Goal: Task Accomplishment & Management: Use online tool/utility

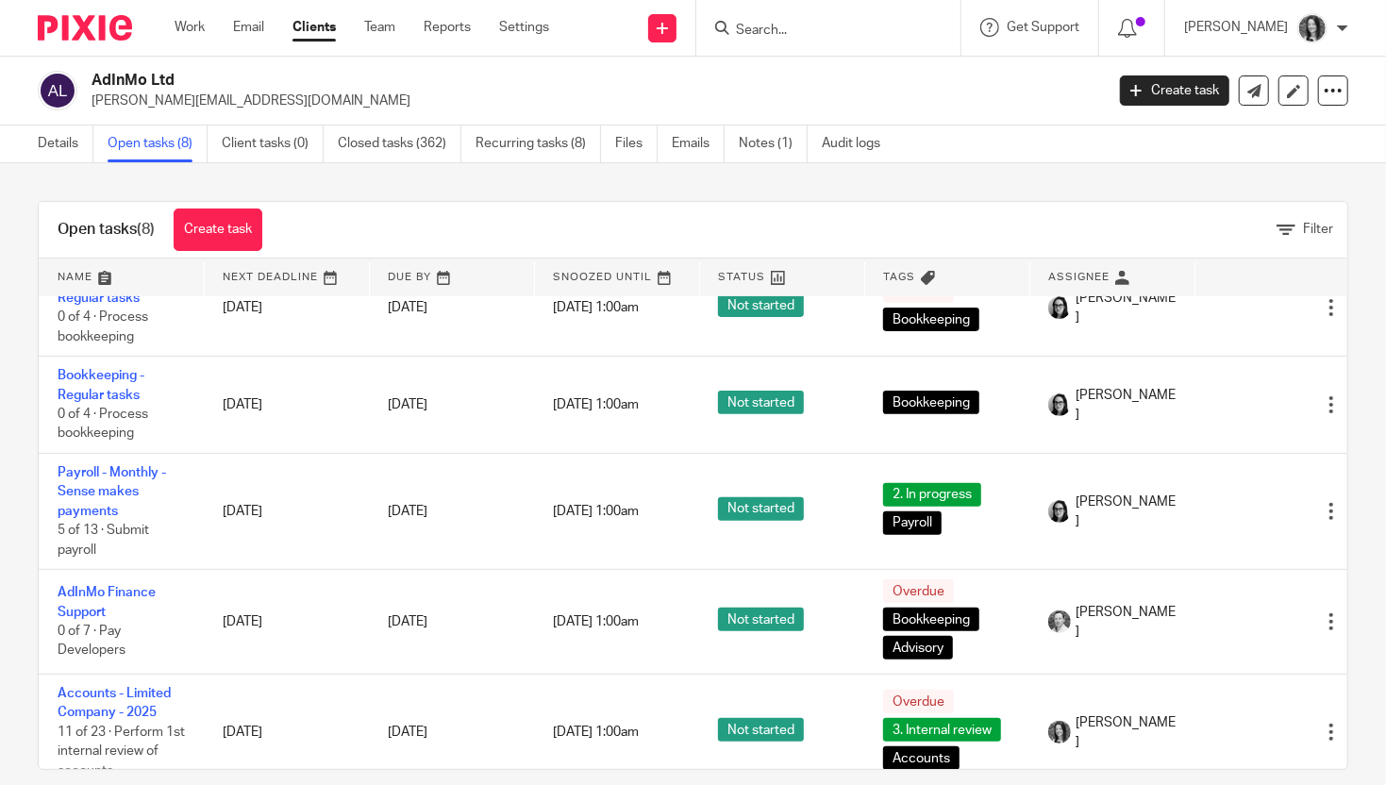
scroll to position [409, 0]
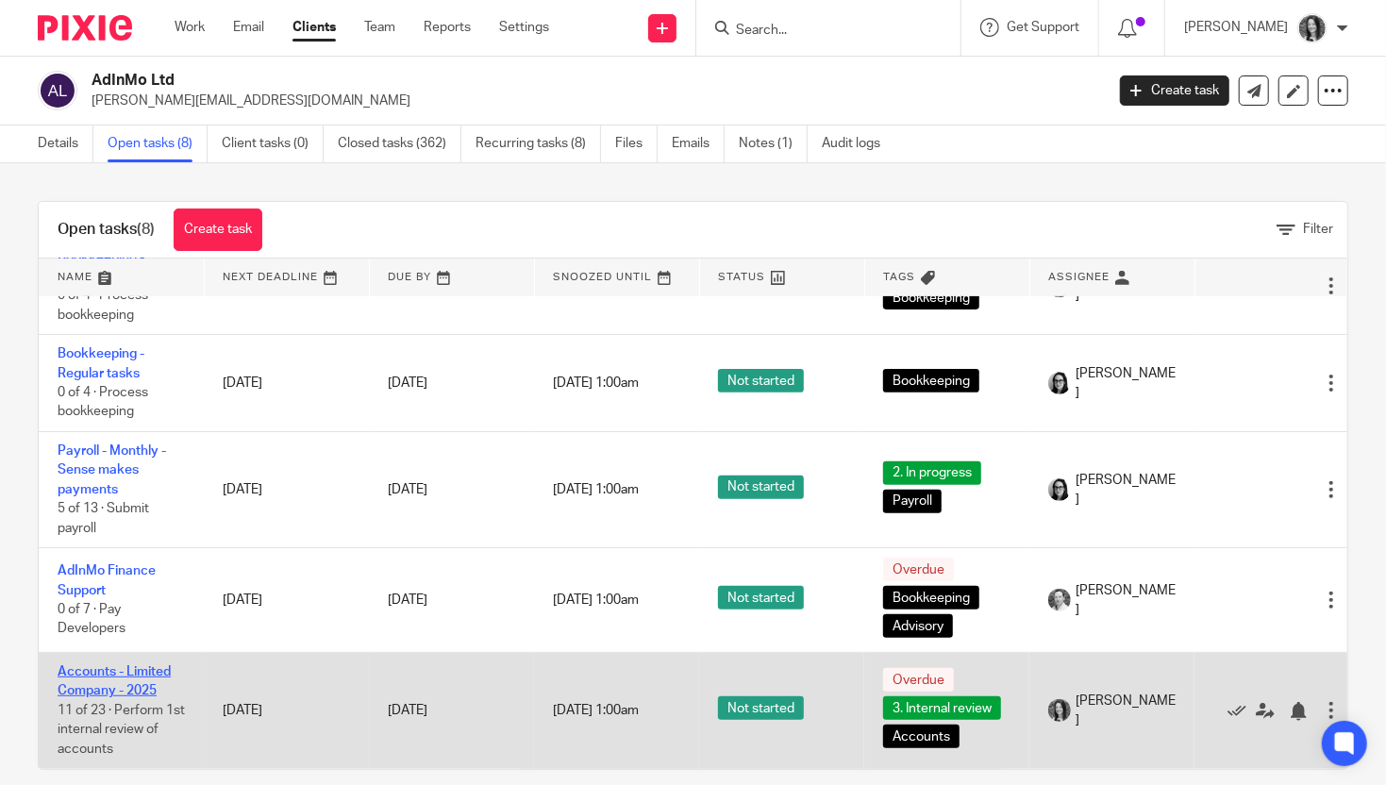
click at [144, 668] on link "Accounts - Limited Company - 2025" at bounding box center [114, 681] width 113 height 32
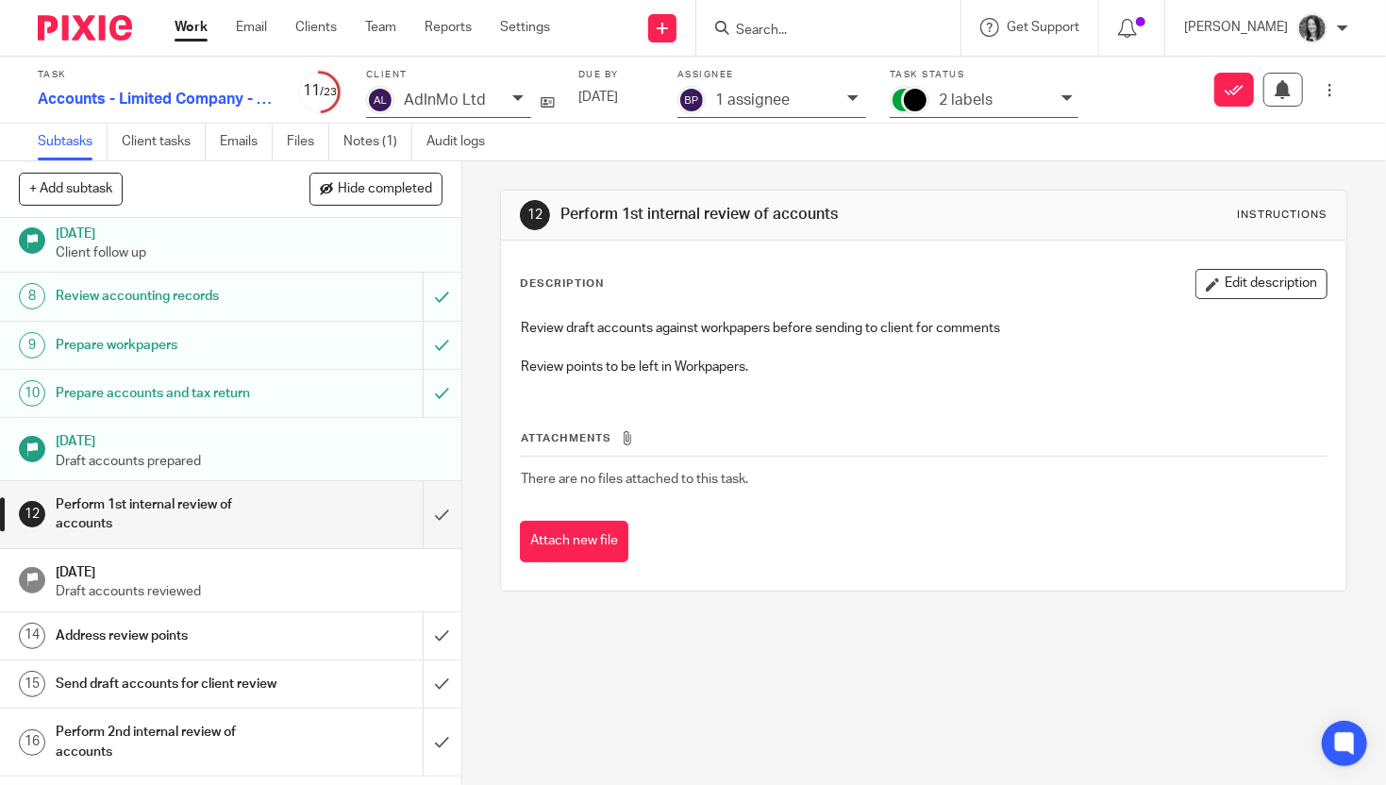
scroll to position [455, 0]
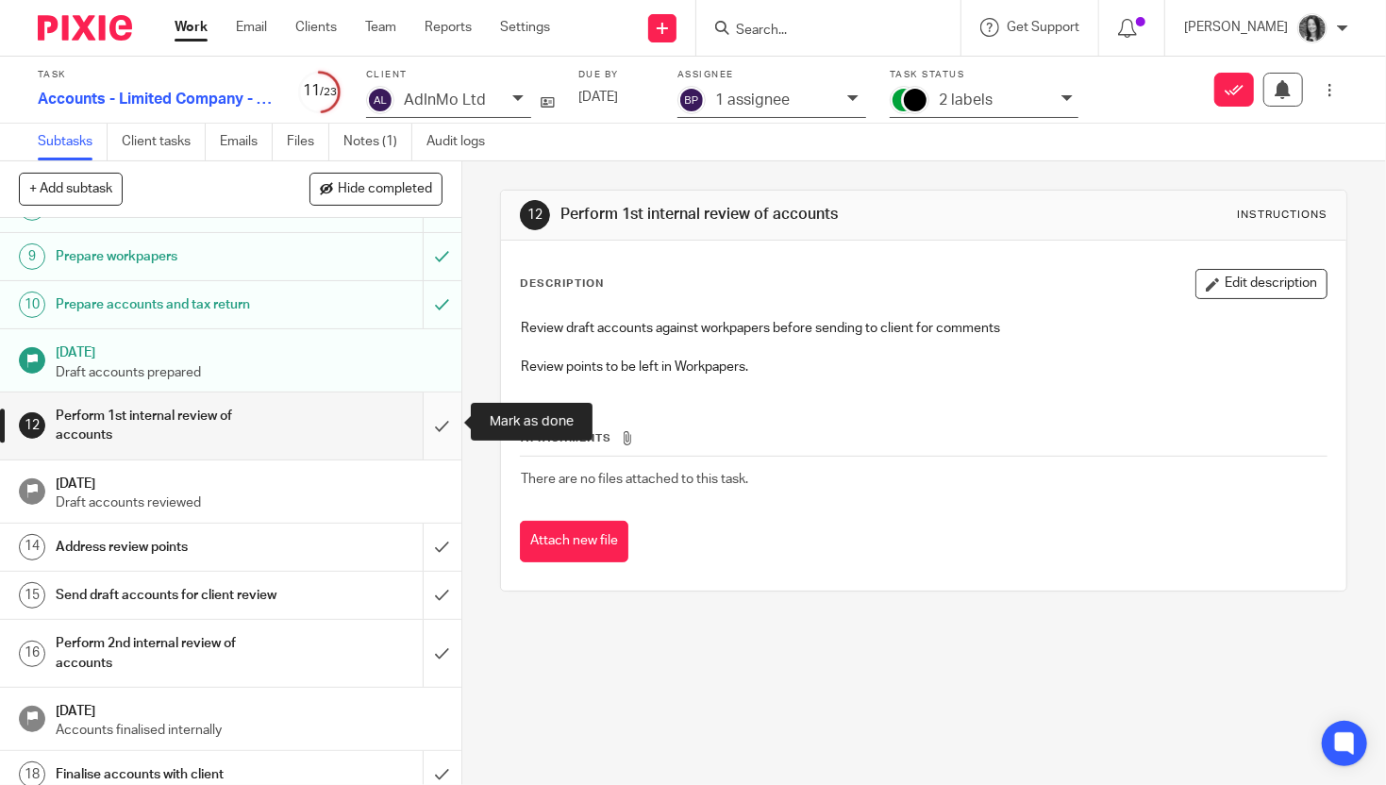
click at [433, 429] on input "submit" at bounding box center [230, 425] width 461 height 67
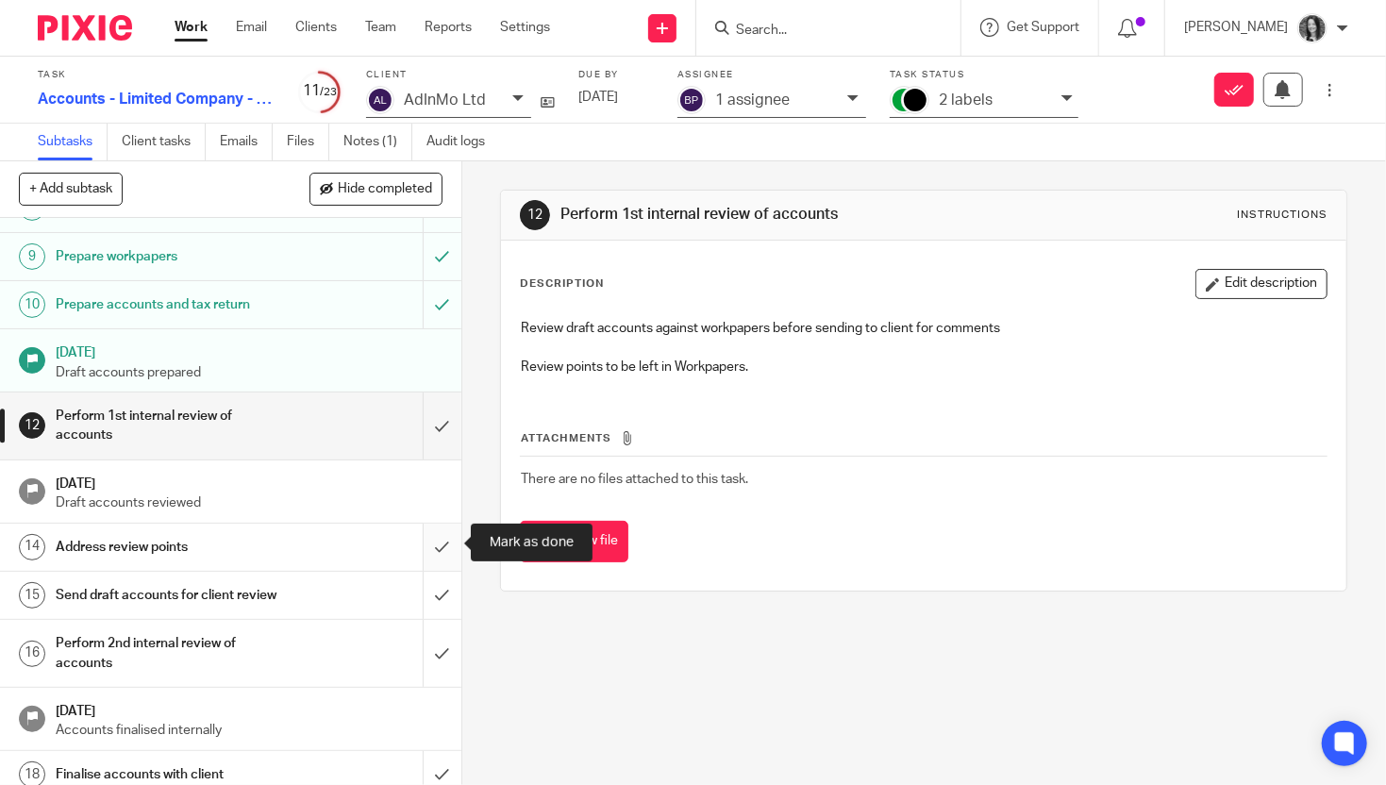
click at [438, 527] on input "submit" at bounding box center [230, 547] width 461 height 47
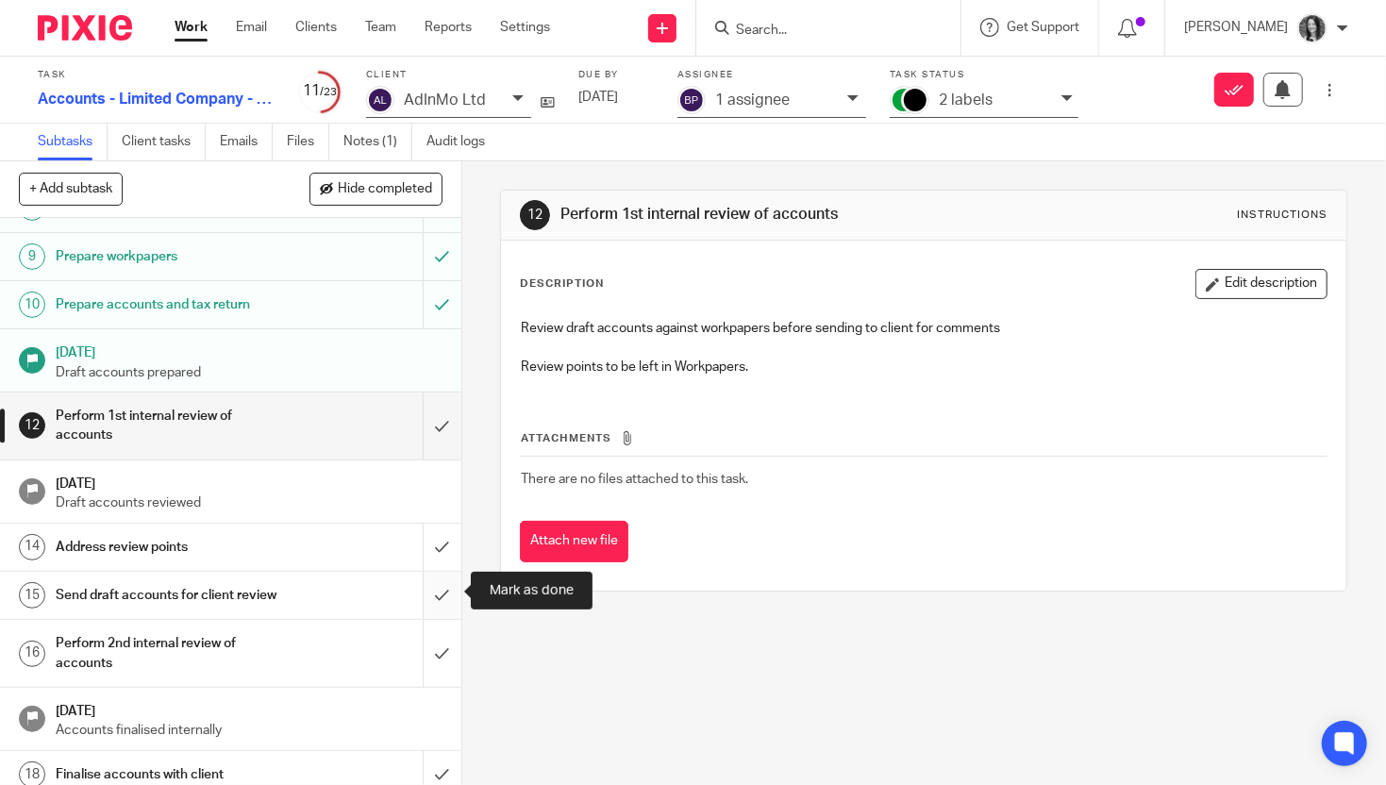
click at [437, 611] on input "submit" at bounding box center [230, 595] width 461 height 47
